Goal: Task Accomplishment & Management: Use online tool/utility

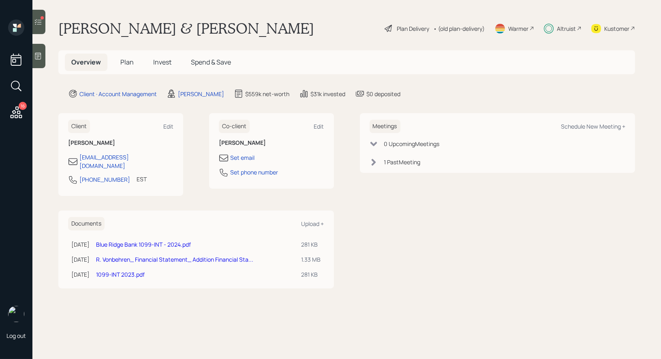
click at [37, 19] on icon at bounding box center [38, 22] width 8 height 8
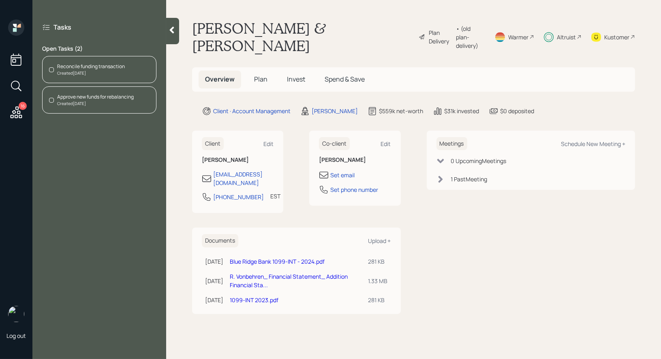
click at [86, 68] on div "Reconcile funding transaction" at bounding box center [91, 66] width 68 height 7
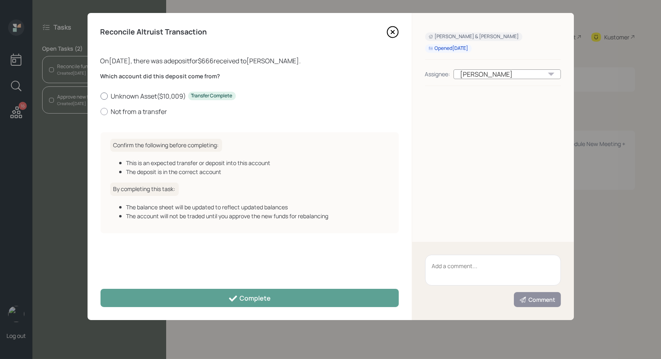
click at [106, 94] on div at bounding box center [103, 95] width 7 height 7
click at [100, 96] on input "Unknown Asset ( $10,009 ) Transfer Complete" at bounding box center [100, 96] width 0 height 0
radio input "true"
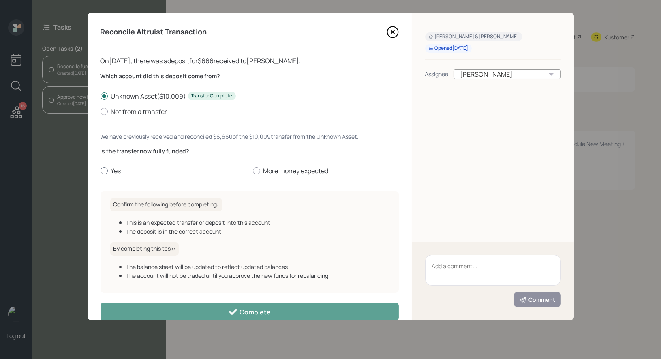
click at [102, 167] on div at bounding box center [103, 170] width 7 height 7
click at [100, 171] on input "Yes" at bounding box center [100, 171] width 0 height 0
radio input "true"
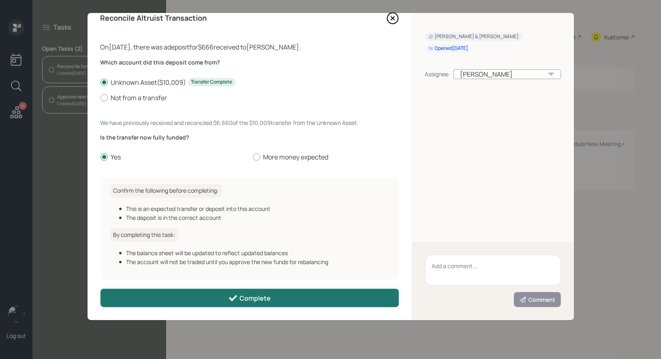
click at [169, 294] on button "Complete" at bounding box center [249, 297] width 298 height 18
